Goal: Find specific fact: Find specific fact

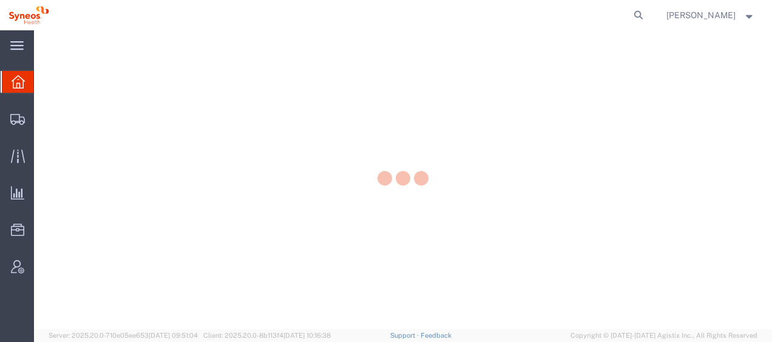
click at [49, 155] on div at bounding box center [403, 179] width 738 height 299
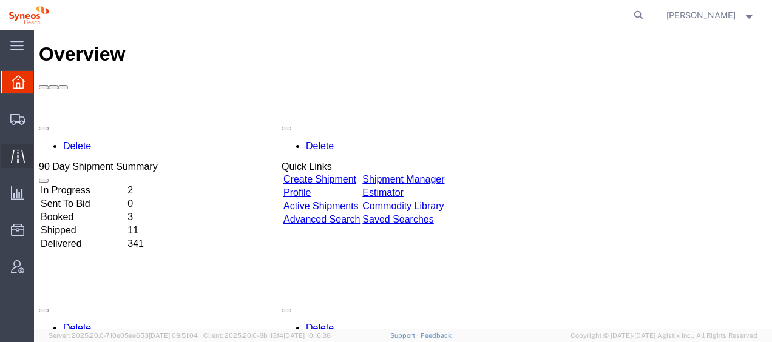
click at [42, 156] on span "Traffic" at bounding box center [37, 156] width 8 height 24
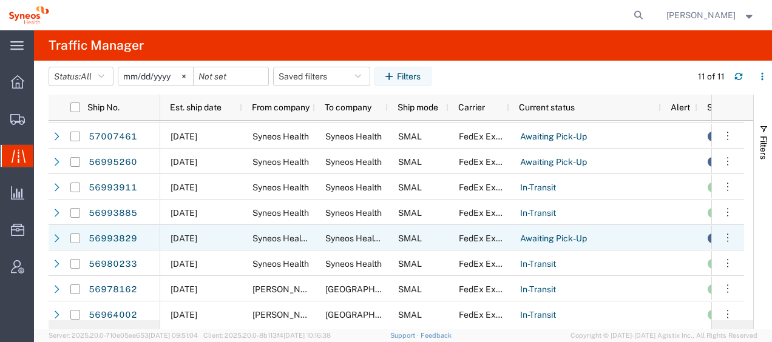
scroll to position [80, 0]
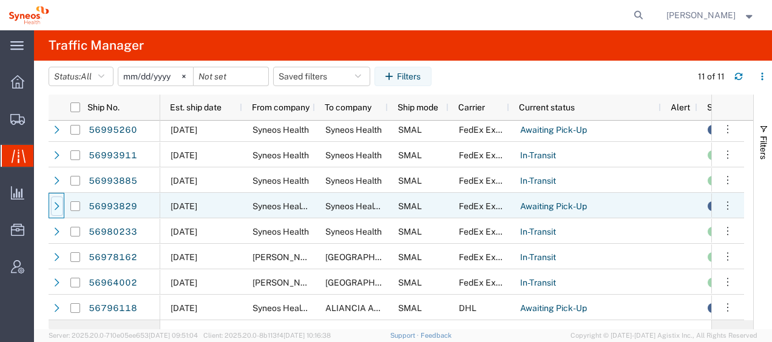
click at [56, 207] on icon at bounding box center [57, 206] width 5 height 8
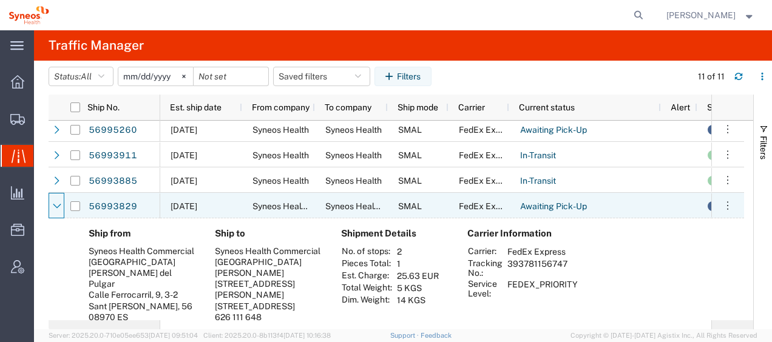
click at [56, 207] on icon at bounding box center [57, 206] width 8 height 5
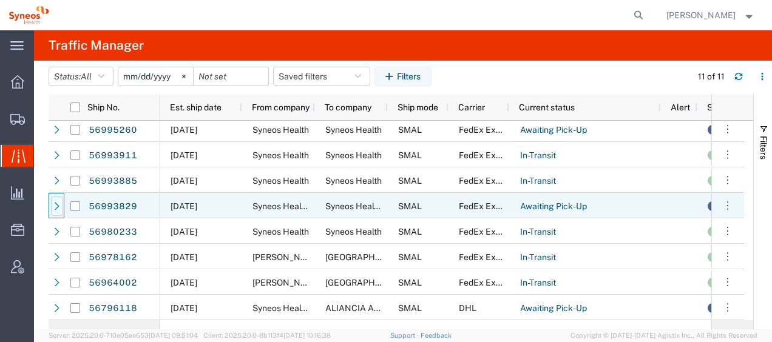
scroll to position [80, 0]
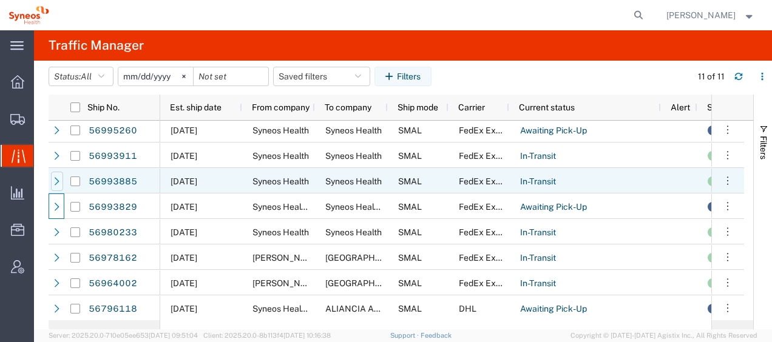
click at [62, 188] on div at bounding box center [57, 181] width 12 height 19
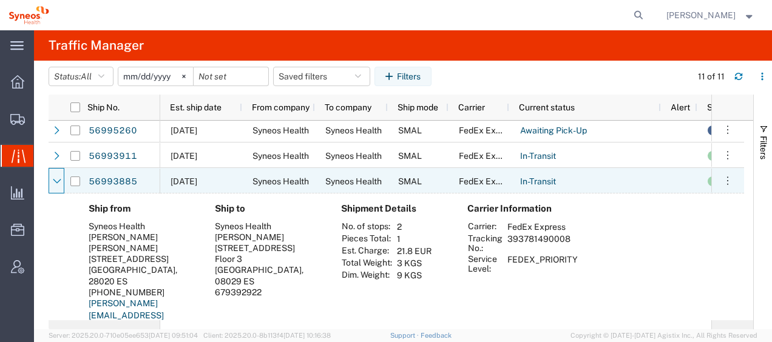
click at [62, 188] on div at bounding box center [57, 181] width 12 height 19
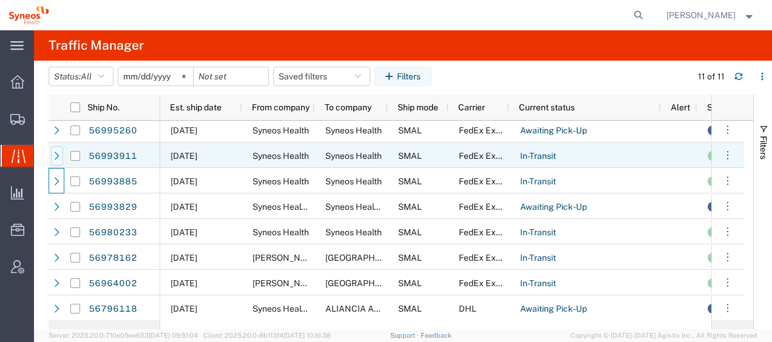
click at [59, 158] on icon at bounding box center [57, 156] width 8 height 8
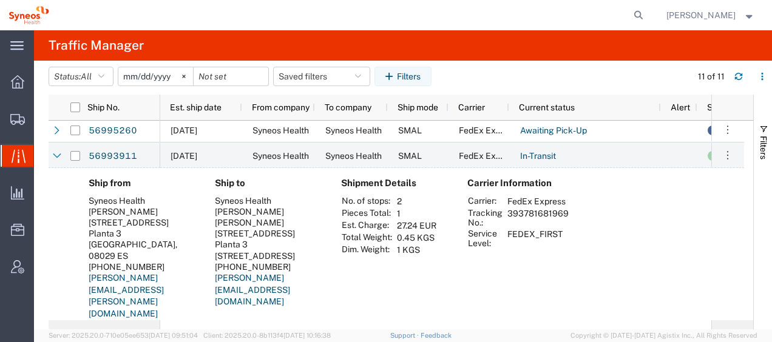
drag, startPoint x: 508, startPoint y: 212, endPoint x: 565, endPoint y: 215, distance: 57.1
click at [565, 215] on td "393781681969" at bounding box center [538, 217] width 70 height 21
drag, startPoint x: 565, startPoint y: 215, endPoint x: 559, endPoint y: 214, distance: 6.2
copy td "393781681969"
